Goal: Complete application form

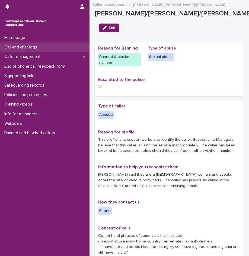
click at [12, 49] on p "Call and chat logs" at bounding box center [21, 47] width 39 height 5
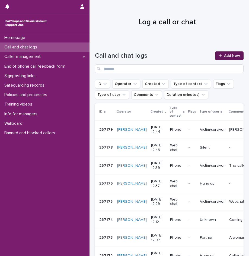
click at [218, 56] on icon at bounding box center [219, 56] width 3 height 4
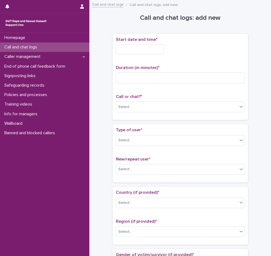
click at [124, 49] on input "text" at bounding box center [140, 49] width 48 height 10
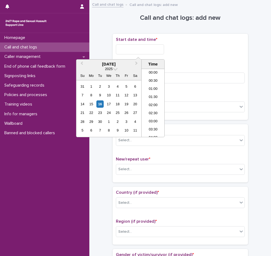
scroll to position [173, 0]
click at [152, 93] on li "12:00" at bounding box center [153, 95] width 23 height 8
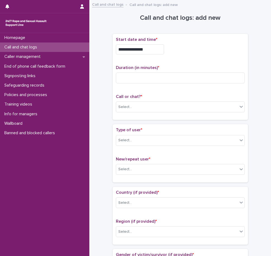
click at [153, 53] on input "**********" at bounding box center [140, 49] width 48 height 10
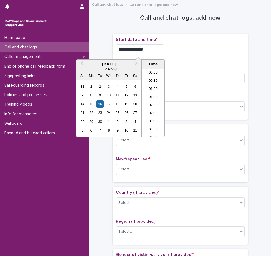
scroll to position [165, 0]
type input "**********"
click at [214, 75] on input at bounding box center [180, 78] width 129 height 11
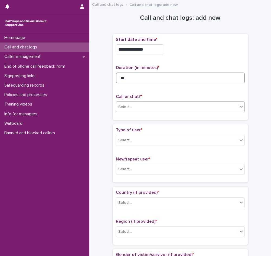
type input "**"
click at [183, 108] on div "Select..." at bounding box center [177, 107] width 122 height 9
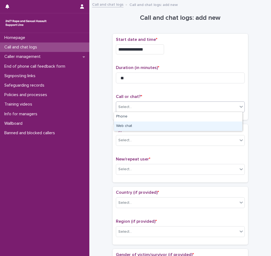
click at [132, 126] on div "Web chat" at bounding box center [178, 126] width 128 height 9
click at [131, 137] on div "Select..." at bounding box center [177, 140] width 122 height 9
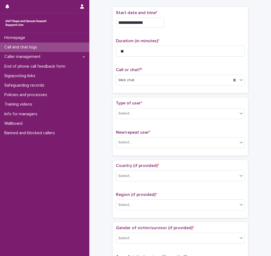
scroll to position [27, 0]
click at [140, 114] on div "Select..." at bounding box center [177, 113] width 122 height 9
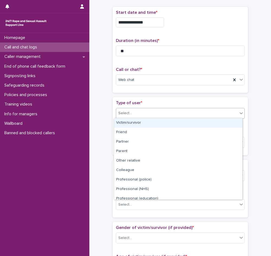
click at [125, 125] on div "Victim/survivor" at bounding box center [178, 122] width 128 height 9
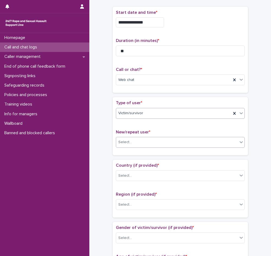
click at [124, 144] on div "Select..." at bounding box center [125, 143] width 14 height 6
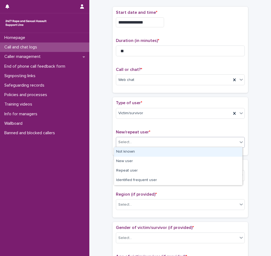
click at [125, 153] on div "Not known" at bounding box center [178, 151] width 128 height 9
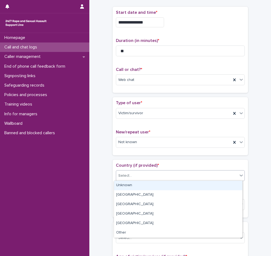
click at [121, 174] on div "Select..." at bounding box center [125, 176] width 14 height 6
click at [123, 189] on div "Unknown" at bounding box center [178, 185] width 128 height 9
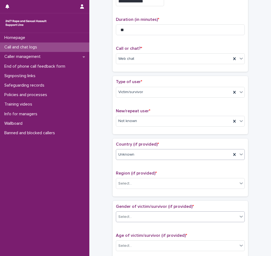
scroll to position [81, 0]
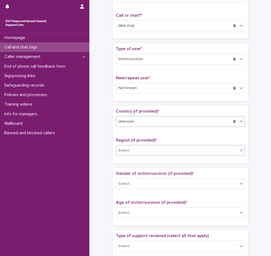
click at [131, 149] on div "Select..." at bounding box center [177, 150] width 122 height 9
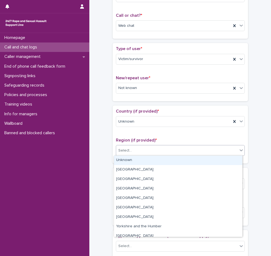
click at [125, 158] on div "Unknown" at bounding box center [178, 160] width 128 height 9
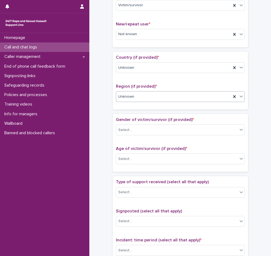
scroll to position [135, 0]
click at [123, 133] on div "Select..." at bounding box center [177, 129] width 122 height 9
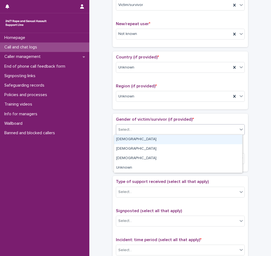
click at [123, 137] on div "[DEMOGRAPHIC_DATA]" at bounding box center [178, 139] width 128 height 9
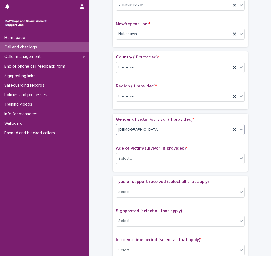
click at [123, 164] on div "Age of victim/survivor (if provided) * Select..." at bounding box center [180, 157] width 129 height 22
click at [123, 160] on div "Select..." at bounding box center [125, 159] width 14 height 6
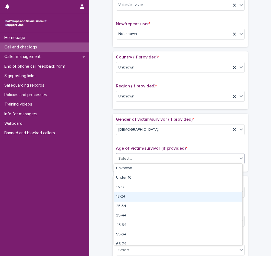
click at [127, 197] on div "18-24" at bounding box center [178, 196] width 128 height 9
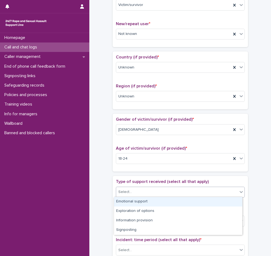
click at [129, 191] on div "Select..." at bounding box center [177, 192] width 122 height 9
click at [145, 203] on div "Emotional support" at bounding box center [178, 201] width 128 height 9
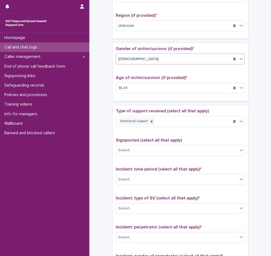
scroll to position [217, 0]
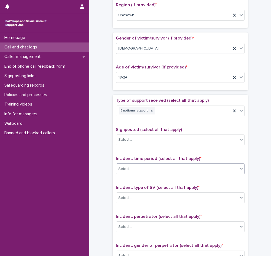
click at [134, 166] on div "Select..." at bounding box center [177, 169] width 122 height 9
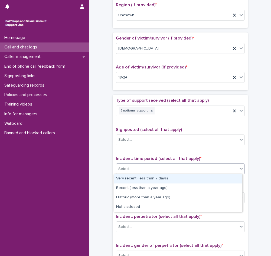
click at [131, 180] on div "Very recent (less than 7 days)" at bounding box center [178, 178] width 128 height 9
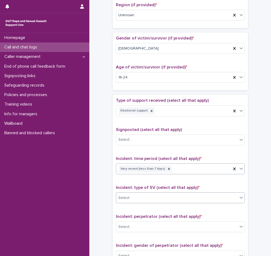
click at [124, 198] on div "Select..." at bounding box center [125, 198] width 14 height 6
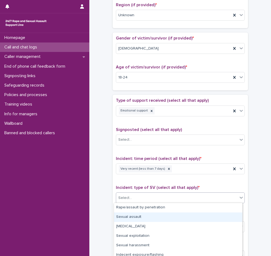
click at [134, 215] on div "Sexual assault" at bounding box center [178, 217] width 128 height 9
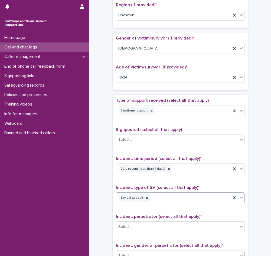
scroll to position [271, 0]
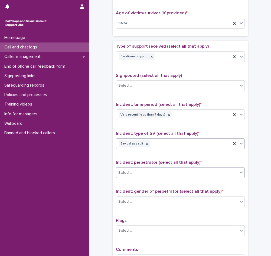
click at [145, 175] on div "Select..." at bounding box center [177, 172] width 122 height 9
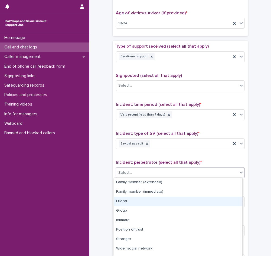
click at [129, 205] on div "Friend" at bounding box center [178, 201] width 128 height 9
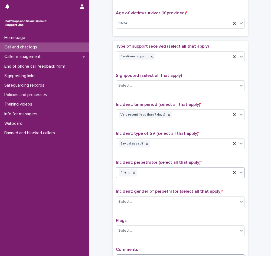
scroll to position [343, 0]
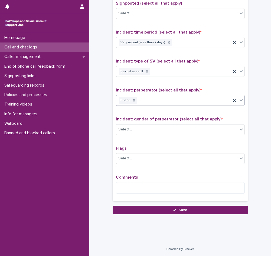
click at [145, 137] on div "Incident: gender of perpetrator (select all that apply) * Select..." at bounding box center [180, 128] width 129 height 22
click at [144, 130] on div "Select..." at bounding box center [177, 129] width 122 height 9
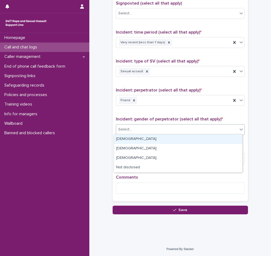
click at [127, 140] on div "[DEMOGRAPHIC_DATA]" at bounding box center [178, 139] width 128 height 9
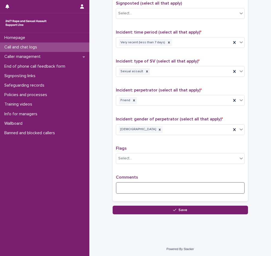
click at [129, 184] on textarea at bounding box center [180, 188] width 129 height 12
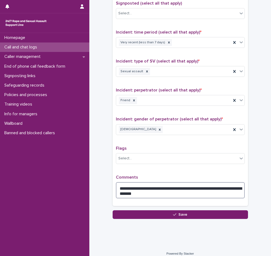
click at [143, 188] on textarea "**********" at bounding box center [180, 190] width 129 height 16
click at [142, 194] on textarea "**********" at bounding box center [180, 190] width 129 height 16
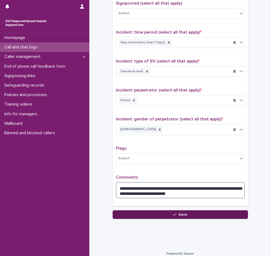
type textarea "**********"
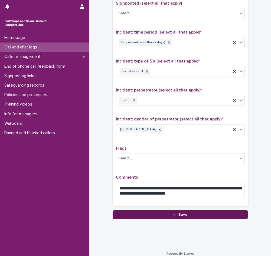
click at [144, 214] on button "Save" at bounding box center [180, 214] width 135 height 9
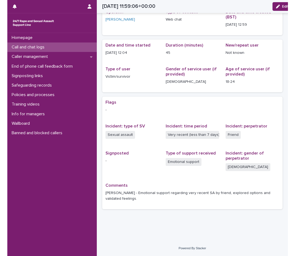
scroll to position [15, 0]
